Goal: Task Accomplishment & Management: Manage account settings

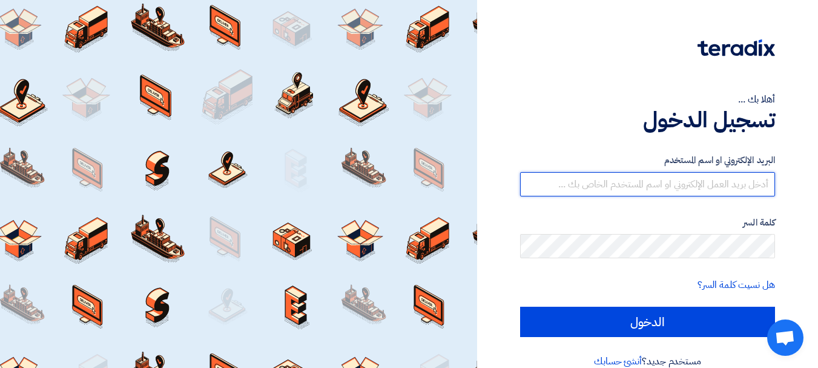
click at [636, 182] on input "text" at bounding box center [647, 184] width 255 height 24
paste input "[PERSON_NAME][EMAIL_ADDRESS][DOMAIN_NAME]"
type input "[PERSON_NAME][EMAIL_ADDRESS][DOMAIN_NAME]"
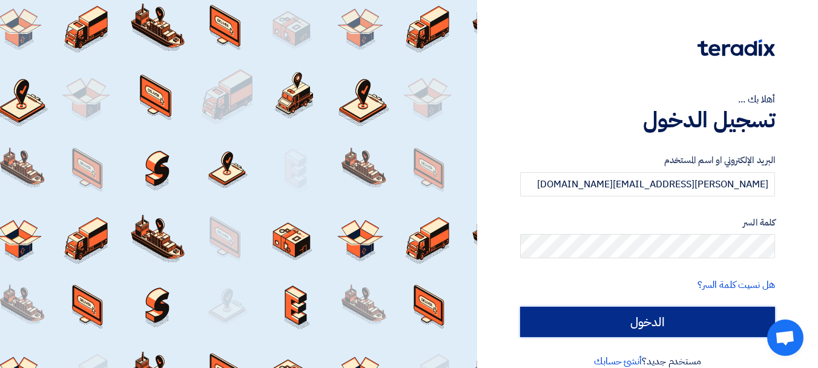
click at [665, 329] on input "الدخول" at bounding box center [647, 322] width 255 height 30
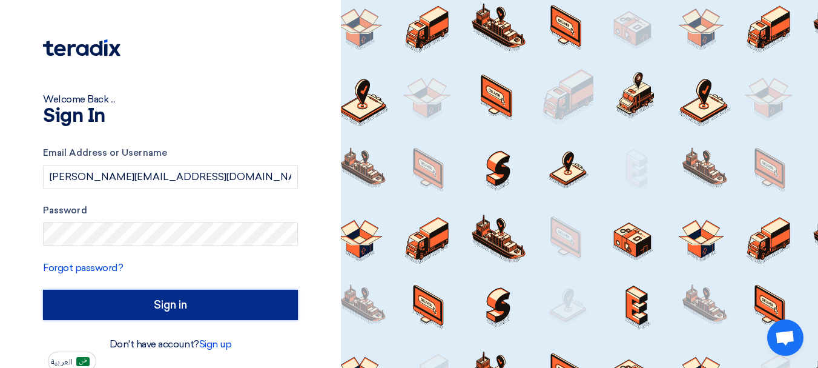
type input "Sign in"
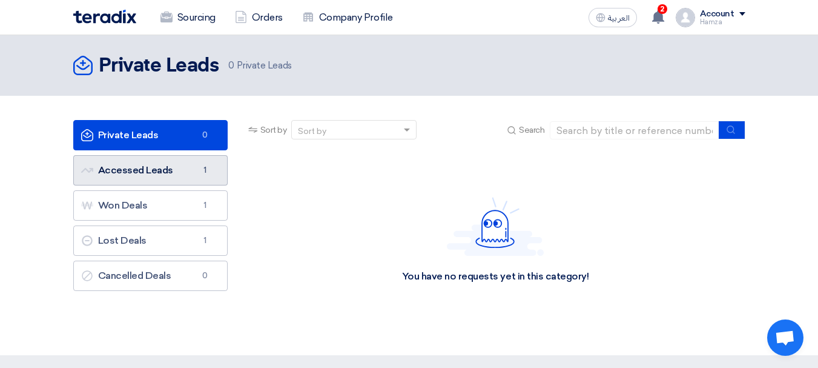
click at [176, 173] on link "Accessed Leads Accessed Leads 1" at bounding box center [150, 170] width 154 height 30
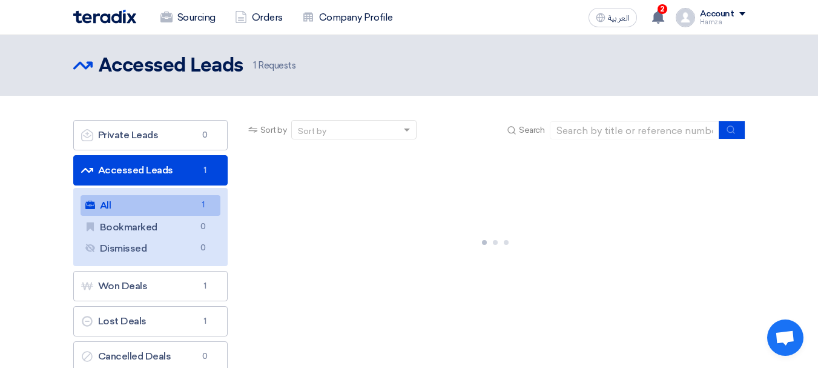
click at [164, 207] on link "All All 1" at bounding box center [151, 205] width 140 height 21
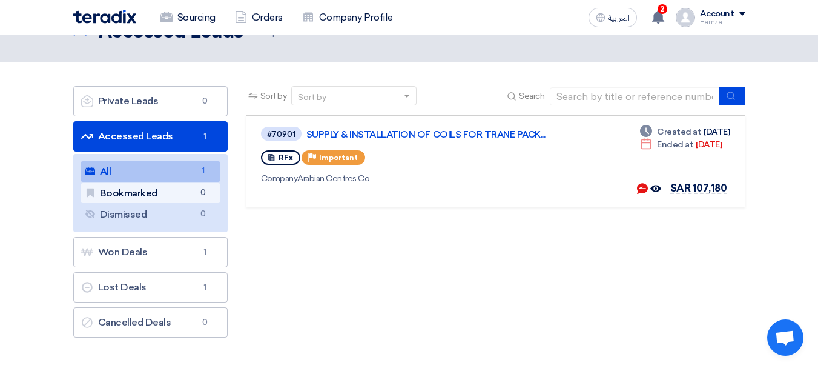
scroll to position [61, 0]
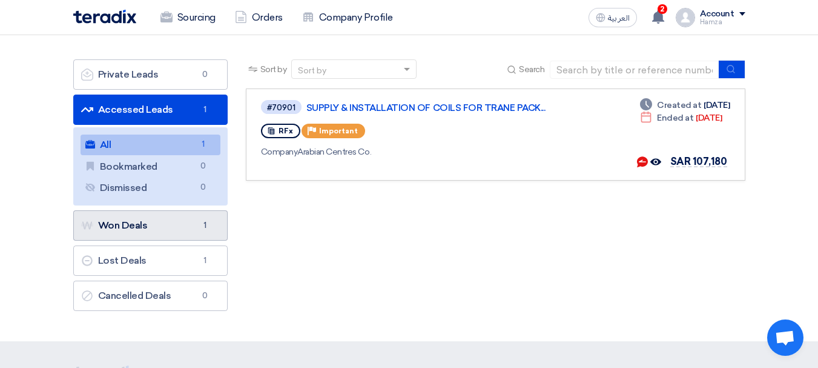
click at [163, 234] on link "Won Deals Won Deals 1" at bounding box center [150, 225] width 154 height 30
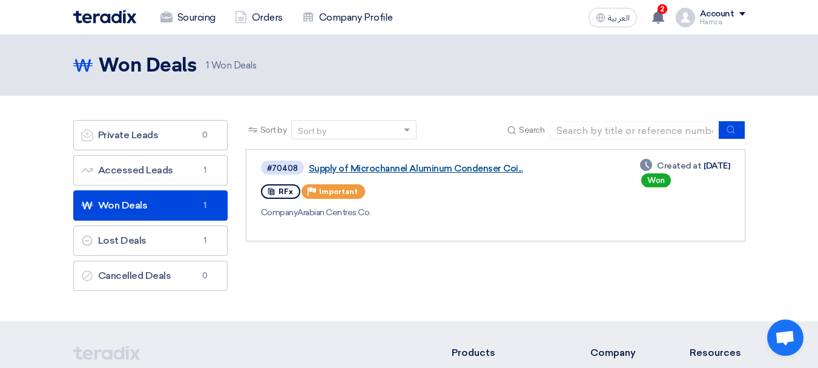
click at [434, 171] on link "Supply of Microchannel Aluminum Condenser Coi..." at bounding box center [460, 168] width 303 height 11
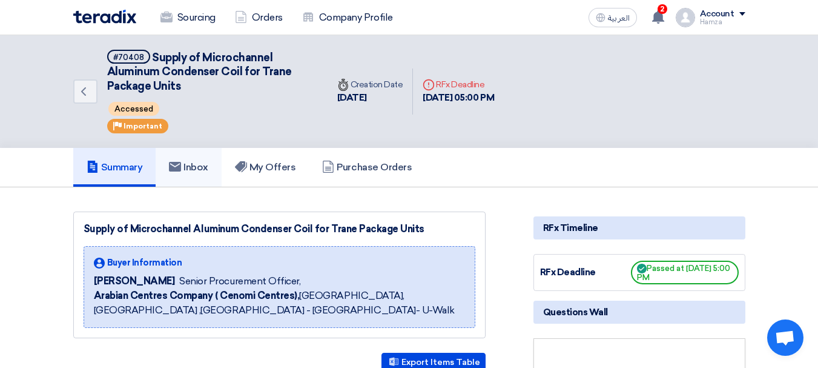
click at [181, 168] on use at bounding box center [175, 167] width 12 height 10
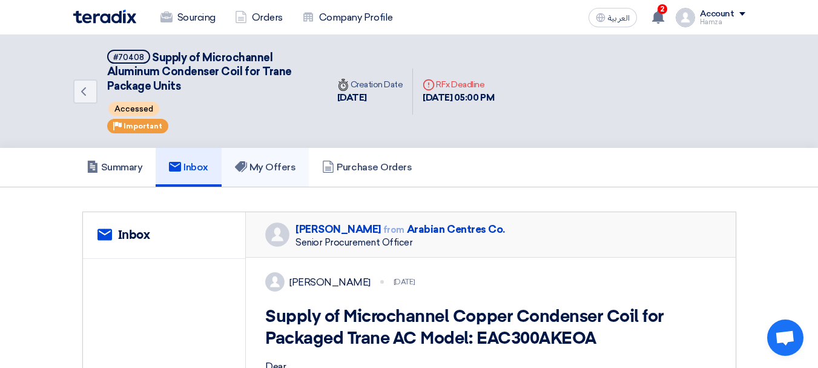
click at [257, 167] on h5 "My Offers" at bounding box center [265, 167] width 61 height 12
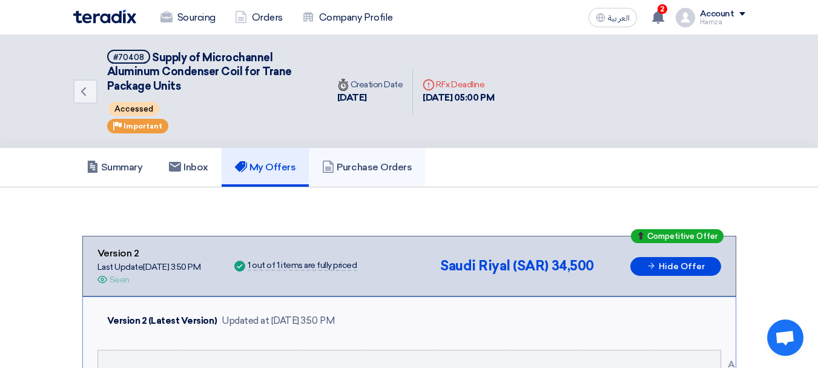
click at [371, 170] on h5 "Purchase Orders" at bounding box center [367, 167] width 90 height 12
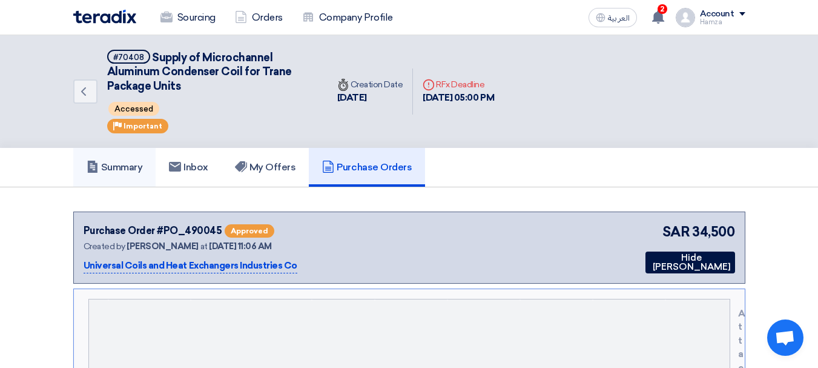
click at [111, 165] on h5 "Summary" at bounding box center [115, 167] width 56 height 12
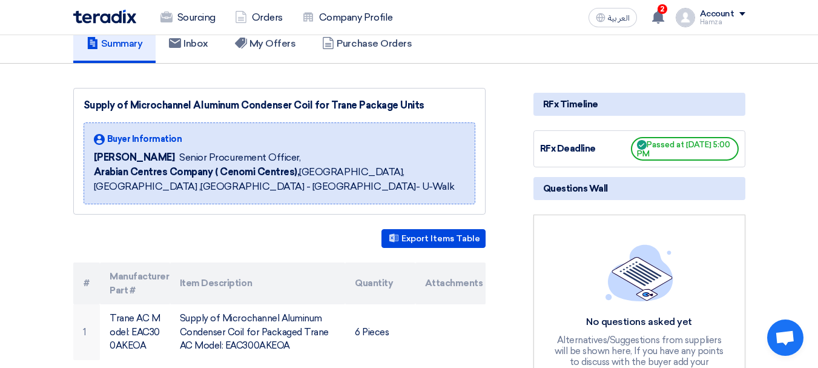
scroll to position [121, 0]
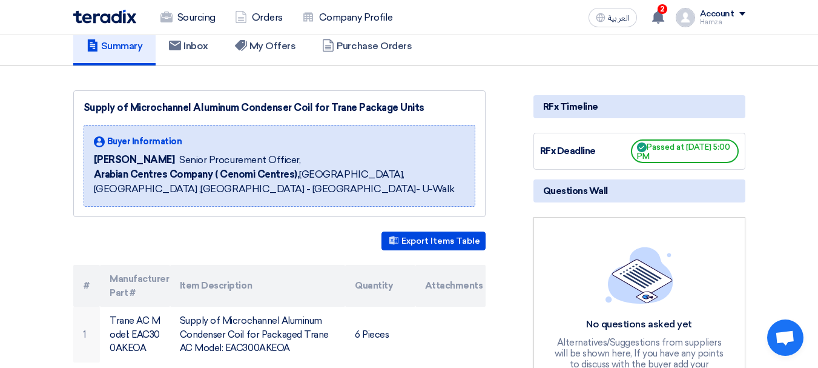
click at [124, 15] on img at bounding box center [104, 17] width 63 height 14
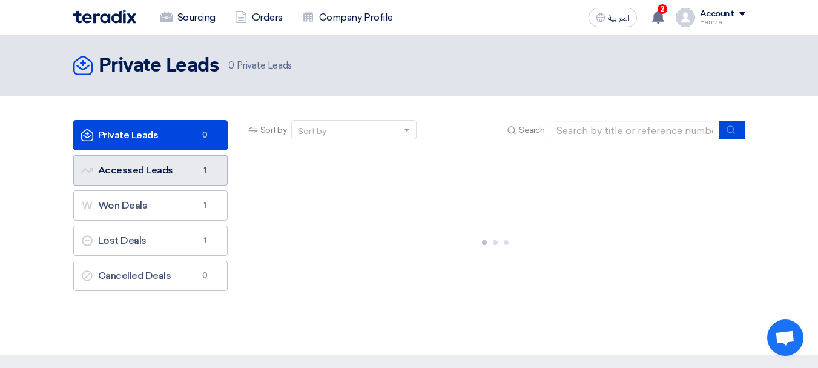
click at [183, 172] on link "Accessed Leads Accessed Leads 1" at bounding box center [150, 170] width 154 height 30
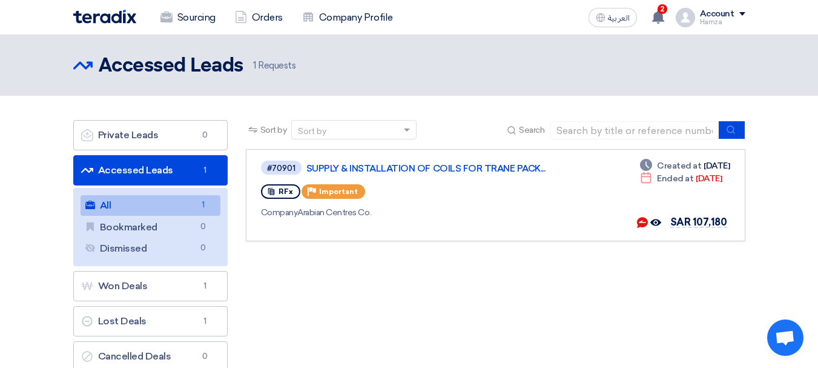
click at [168, 207] on link "All All 1" at bounding box center [151, 205] width 140 height 21
click at [506, 198] on div "RFx Priority Important" at bounding box center [436, 191] width 351 height 19
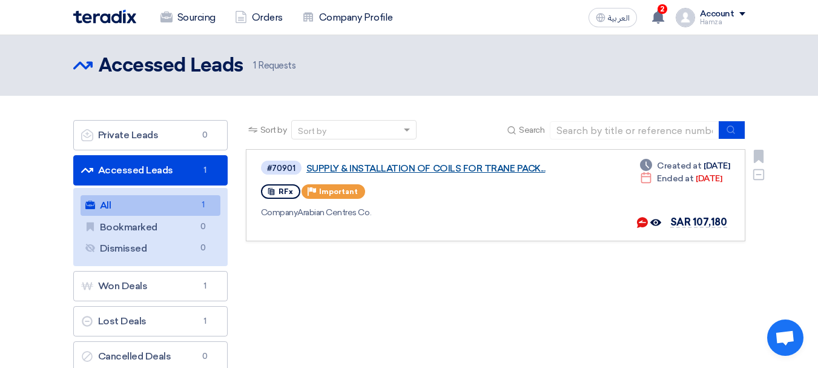
click at [491, 170] on link "SUPPLY & INSTALLATION OF COILS FOR TRANE PACK..." at bounding box center [458, 168] width 303 height 11
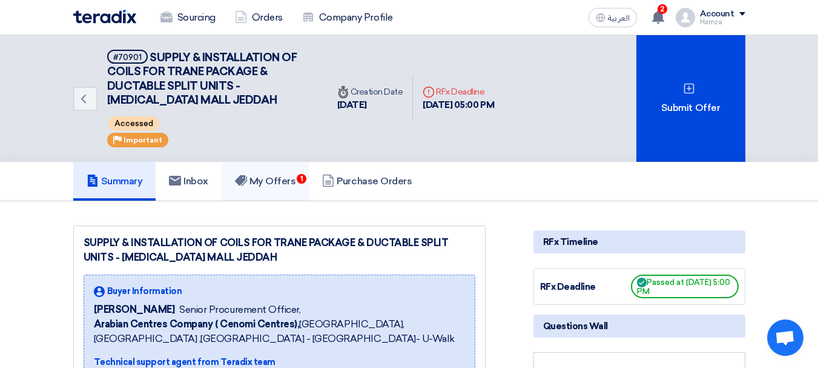
click at [284, 182] on h5 "My Offers 1" at bounding box center [265, 181] width 61 height 12
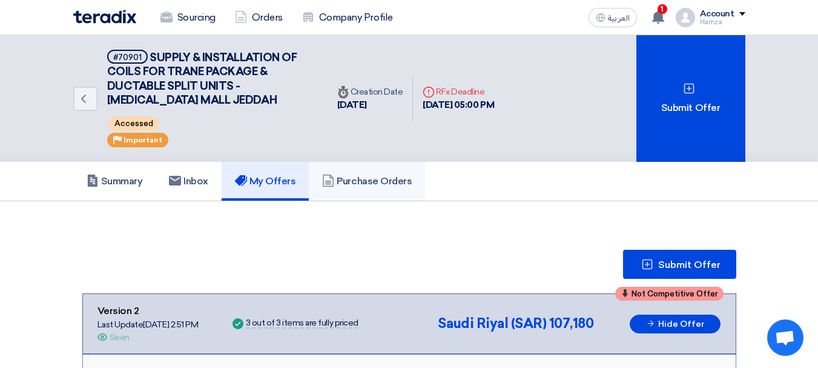
click at [371, 195] on link "Purchase Orders" at bounding box center [367, 181] width 116 height 39
